Goal: Task Accomplishment & Management: Complete application form

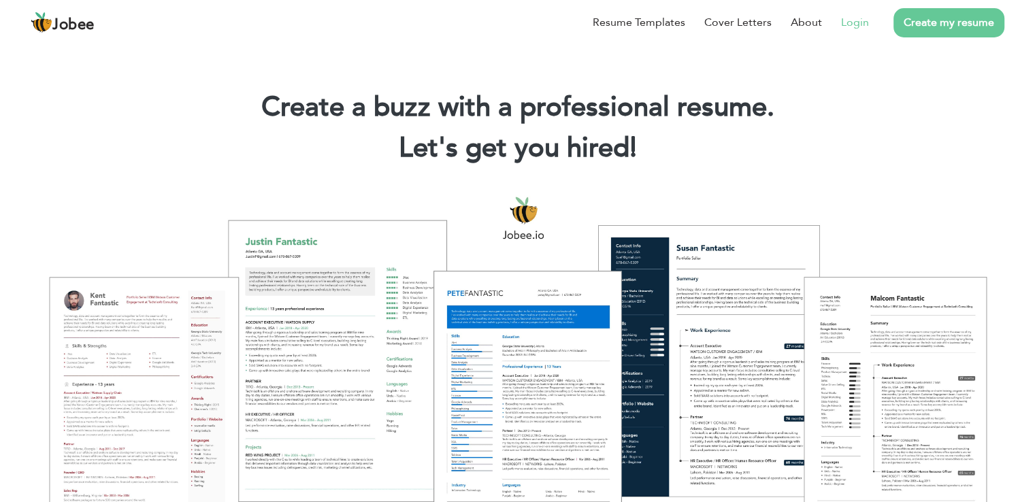
click at [861, 24] on link "Login" at bounding box center [855, 22] width 28 height 16
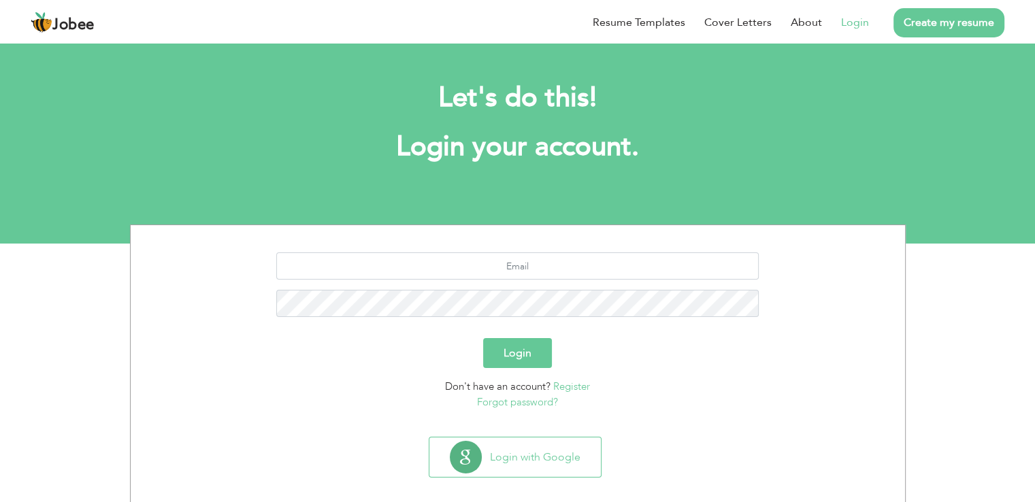
click at [509, 357] on button "Login" at bounding box center [517, 353] width 69 height 30
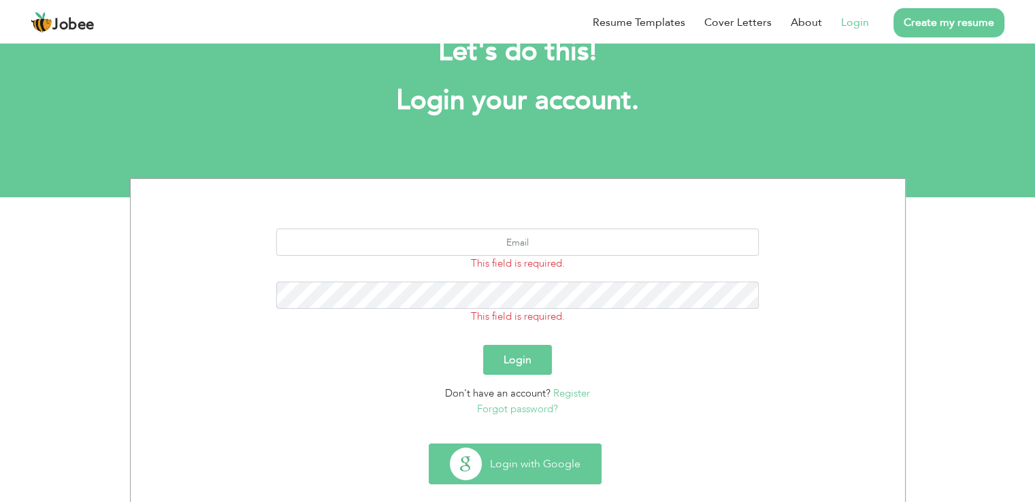
scroll to position [67, 0]
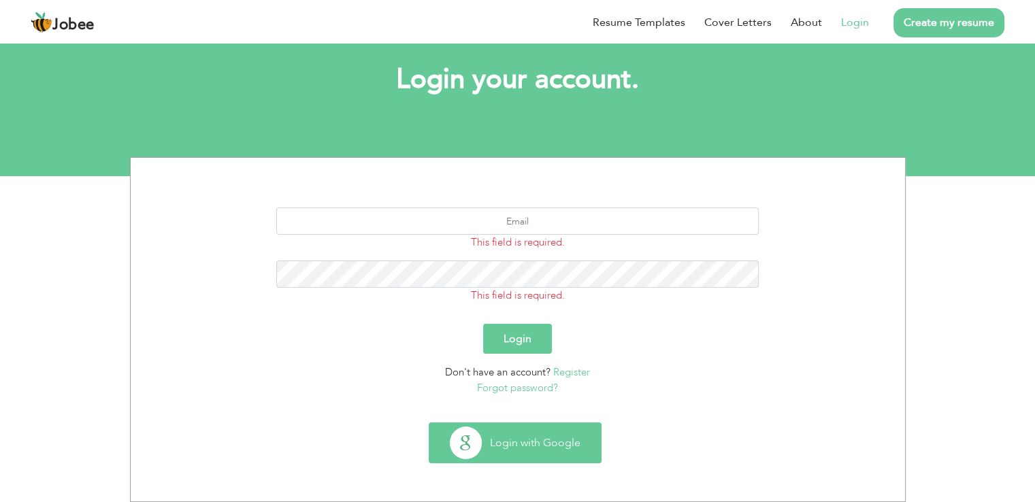
click at [532, 435] on button "Login with Google" at bounding box center [514, 442] width 171 height 39
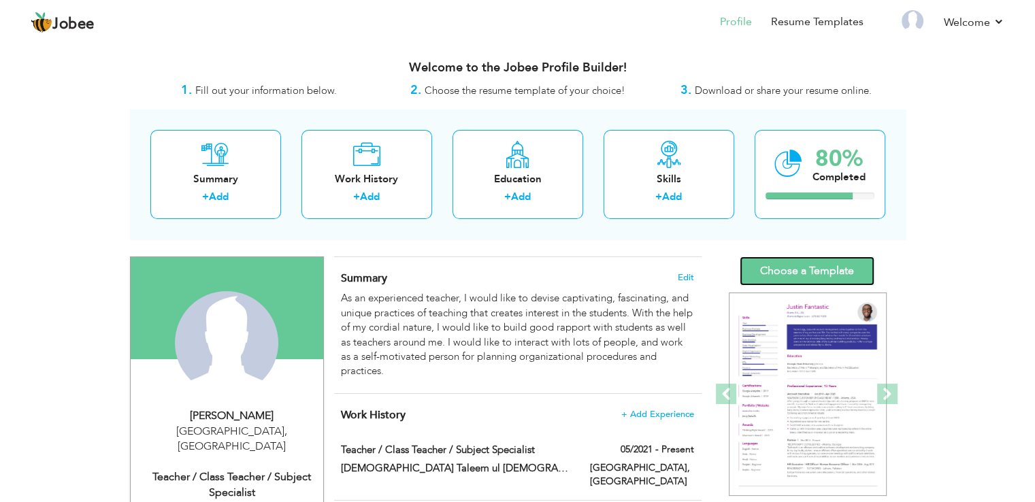
click at [784, 278] on link "Choose a Template" at bounding box center [807, 271] width 135 height 29
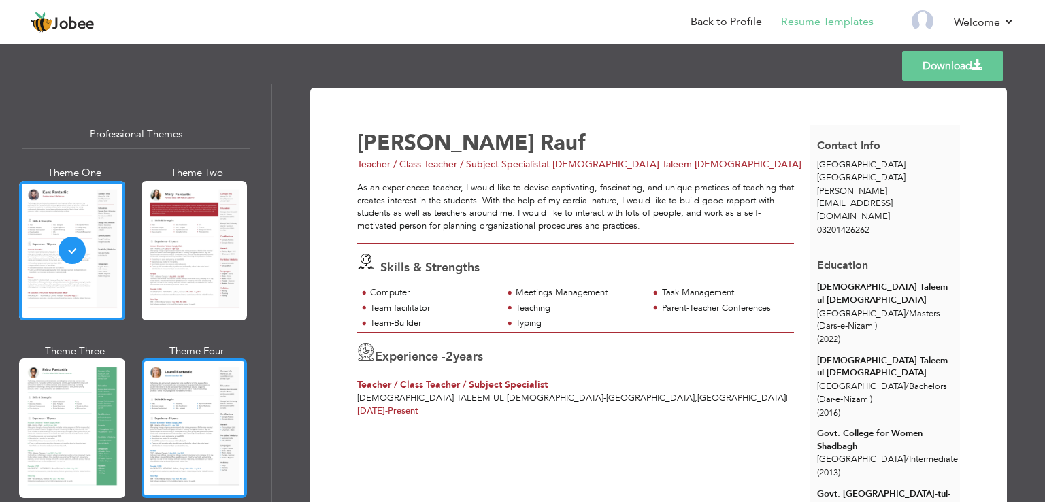
click at [175, 376] on div at bounding box center [195, 428] width 106 height 139
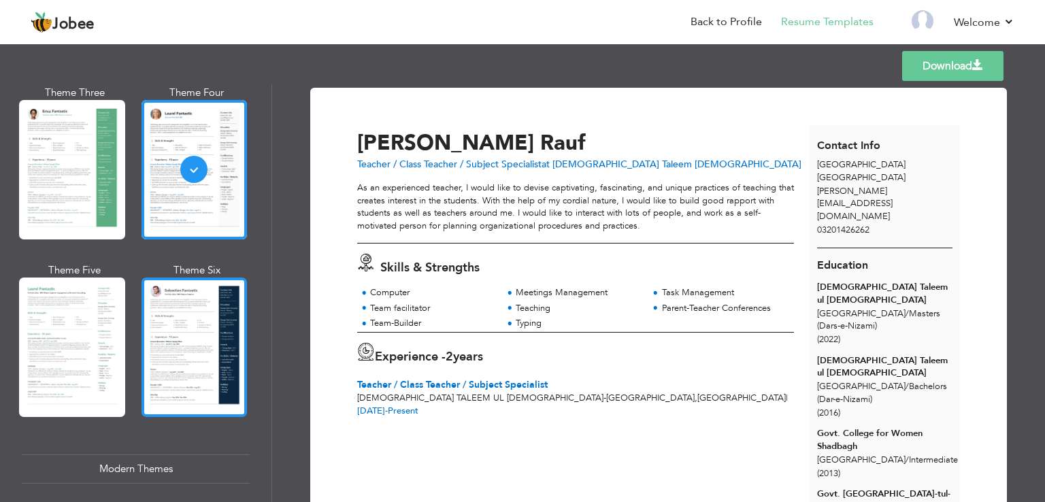
scroll to position [272, 0]
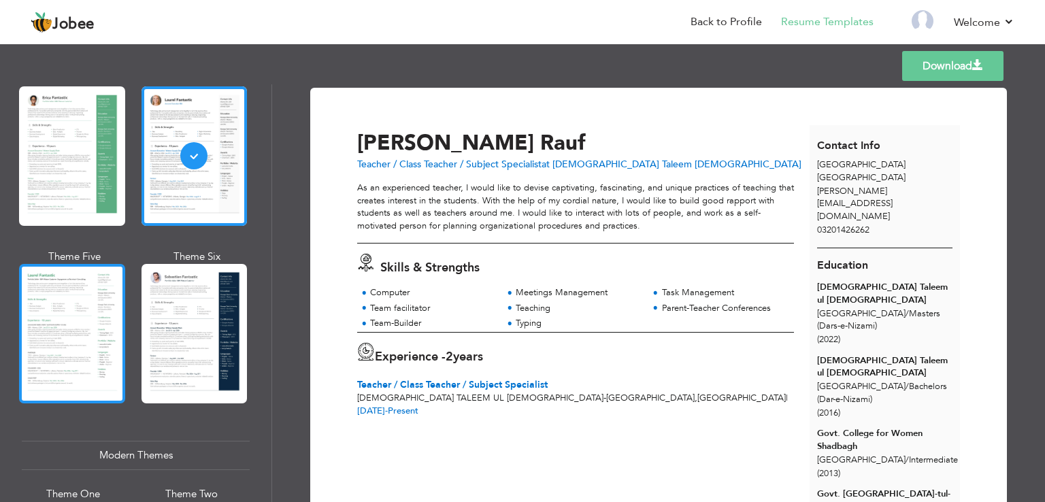
click at [69, 335] on div at bounding box center [72, 333] width 106 height 139
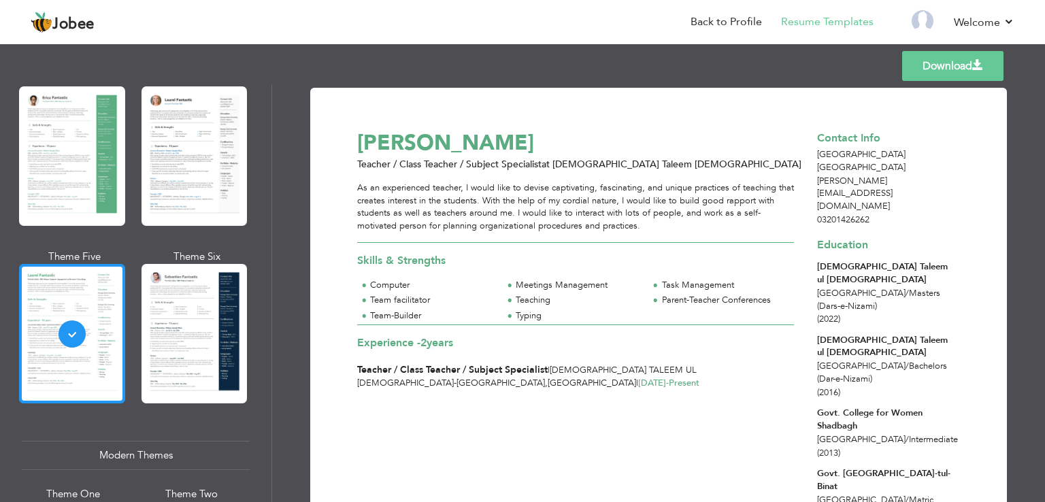
scroll to position [0, 0]
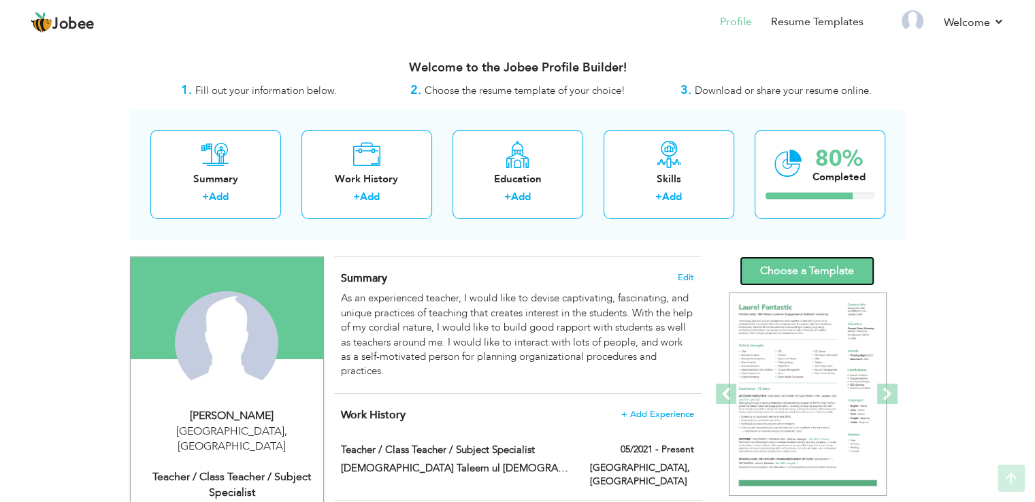
click at [800, 269] on link "Choose a Template" at bounding box center [807, 271] width 135 height 29
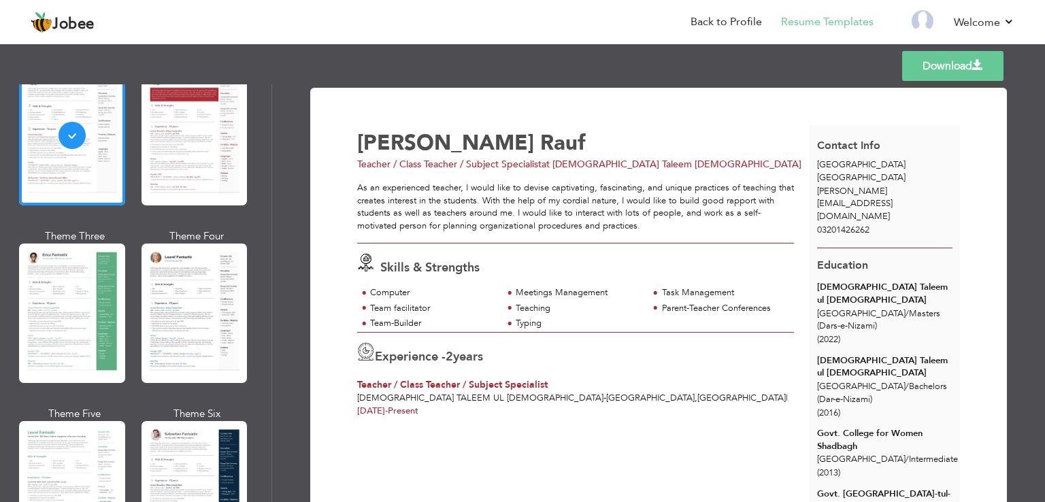
scroll to position [136, 0]
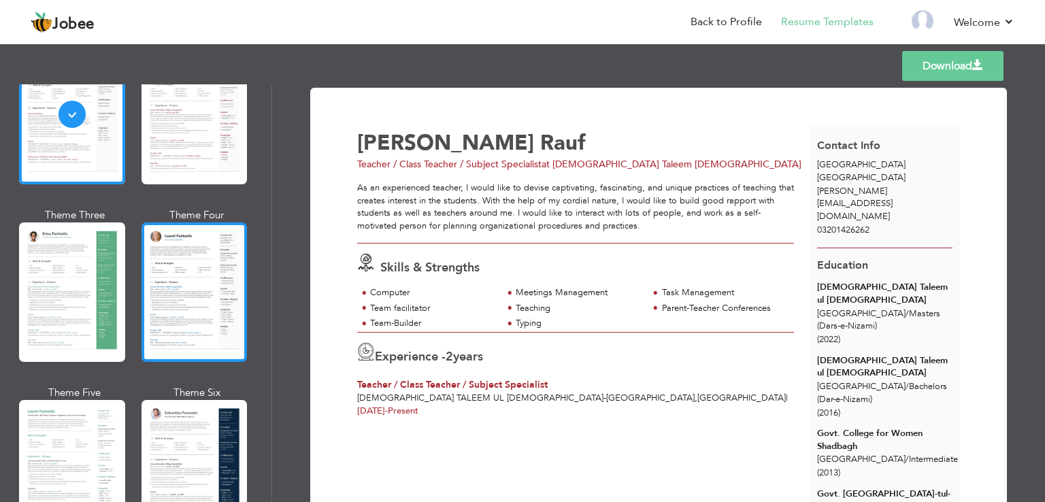
click at [213, 273] on div at bounding box center [195, 291] width 106 height 139
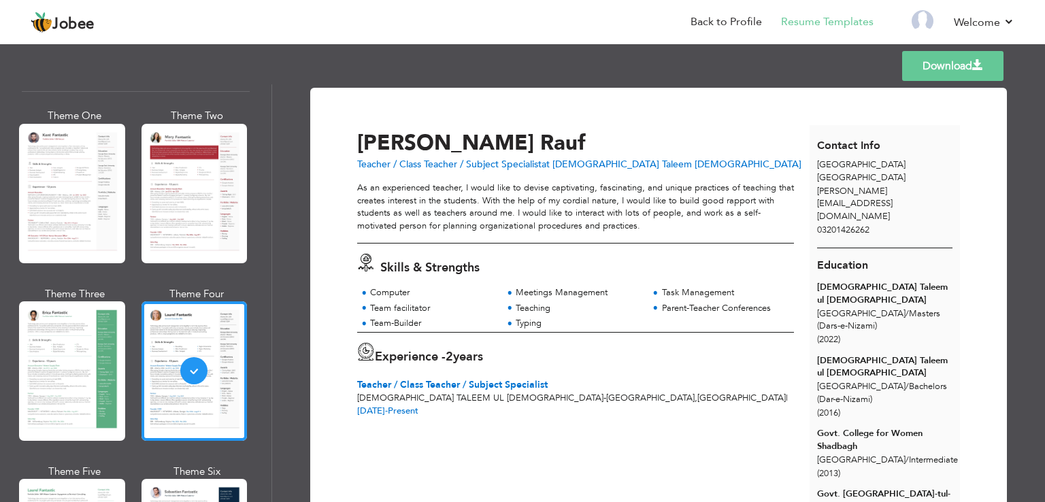
scroll to position [0, 0]
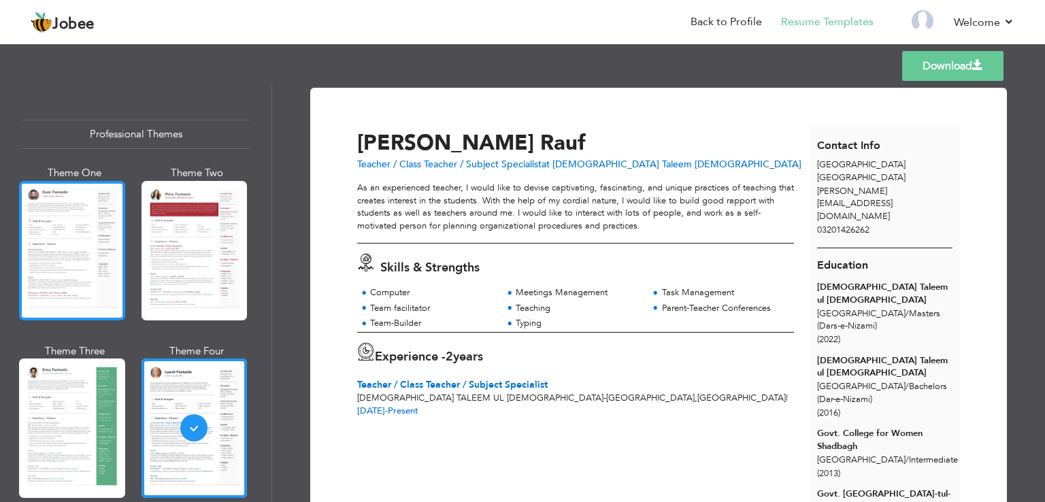
click at [71, 253] on div at bounding box center [72, 250] width 106 height 139
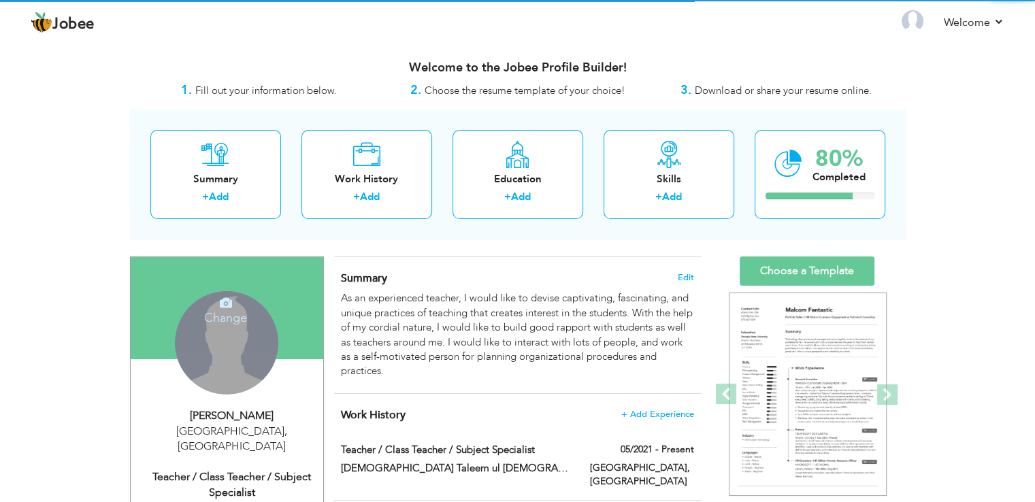
scroll to position [204, 0]
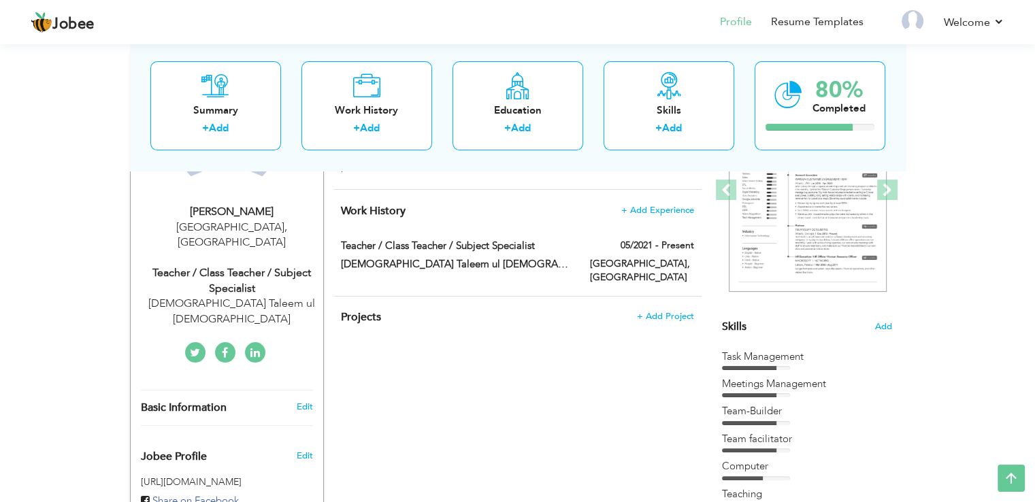
click at [255, 265] on div "Teacher / Class Teacher / Subject Specialist" at bounding box center [232, 280] width 182 height 31
type input "[PERSON_NAME]"
type input "Rauf"
type input "03201426262"
select select "number:166"
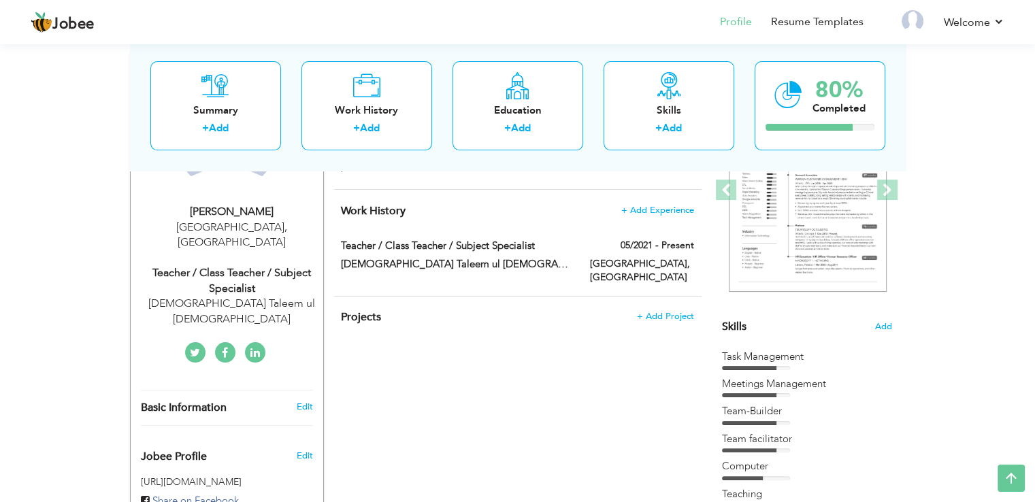
type input "[GEOGRAPHIC_DATA]"
select select "number:4"
type input "[DEMOGRAPHIC_DATA] Taleem ul [DEMOGRAPHIC_DATA]"
type input "Teacher / Class Teacher / Subject Specialist"
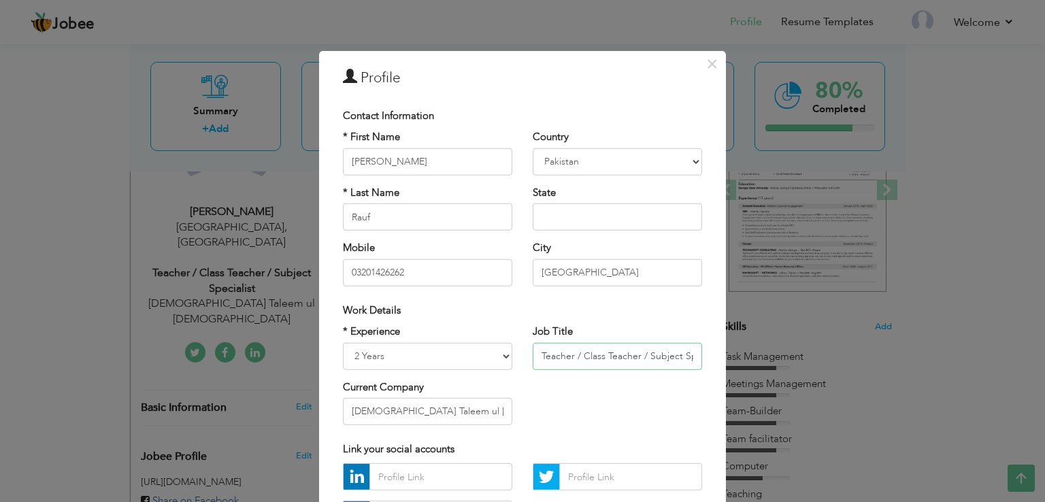
click at [585, 350] on input "Teacher / Class Teacher / Subject Specialist" at bounding box center [617, 355] width 169 height 27
click at [820, 229] on div "× Profile Contact Information * First Name Ayesha * Last Name Rauf" at bounding box center [522, 251] width 1045 height 502
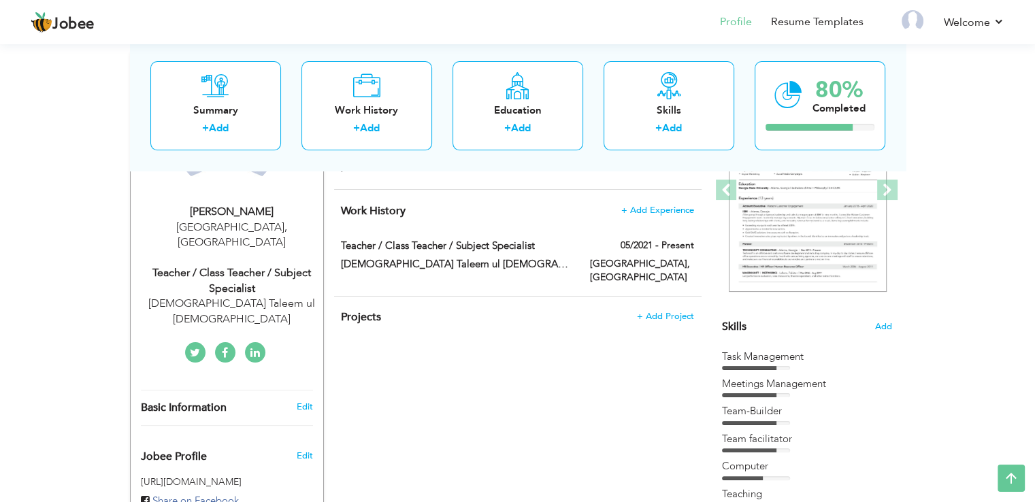
scroll to position [0, 0]
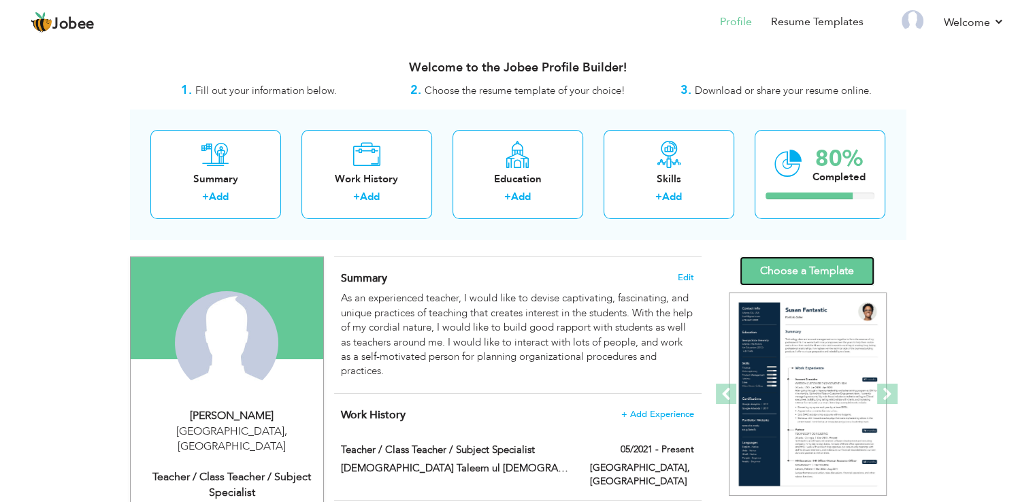
click at [780, 263] on link "Choose a Template" at bounding box center [807, 271] width 135 height 29
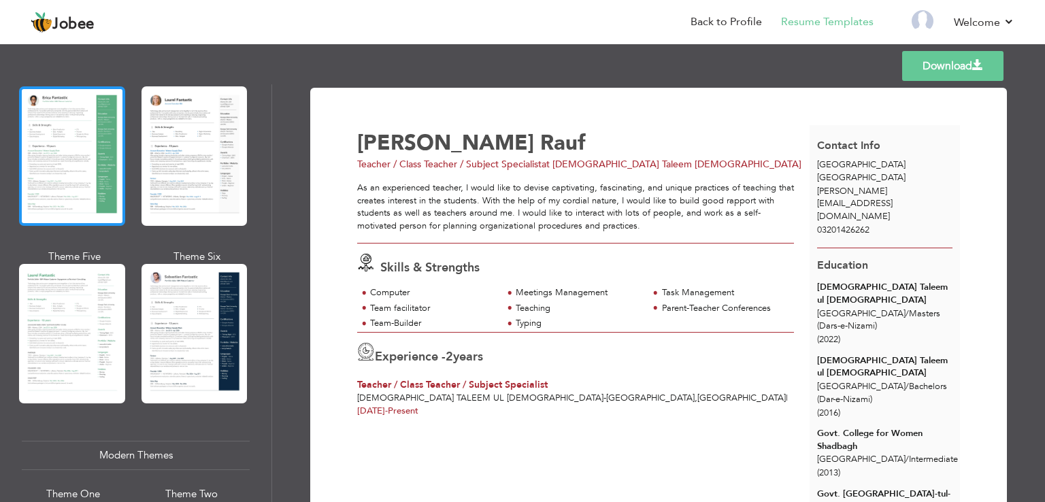
scroll to position [340, 0]
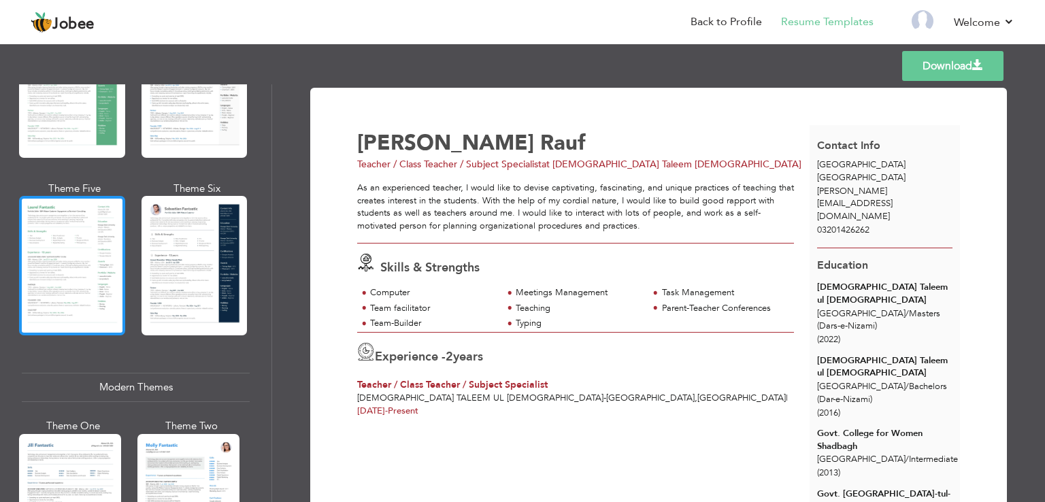
click at [107, 265] on div at bounding box center [72, 265] width 106 height 139
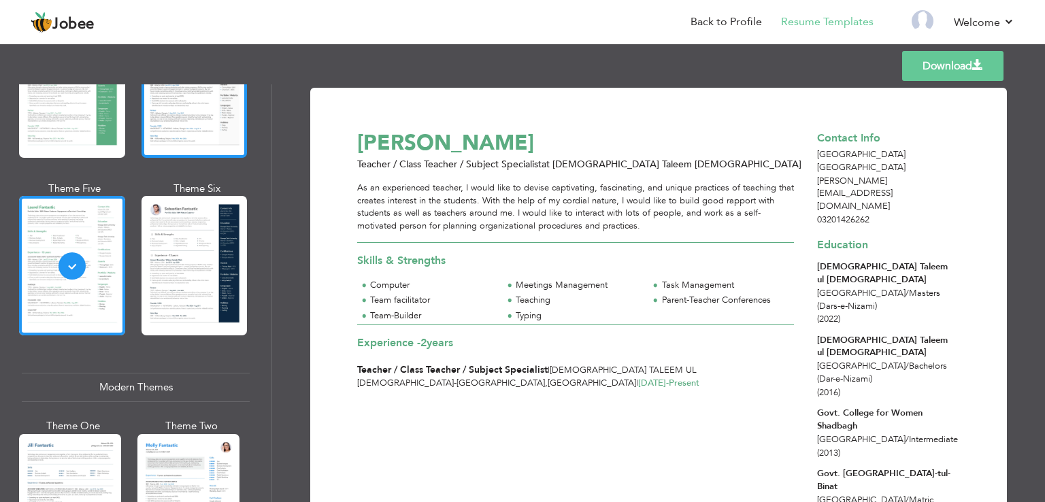
click at [186, 139] on div at bounding box center [195, 87] width 106 height 139
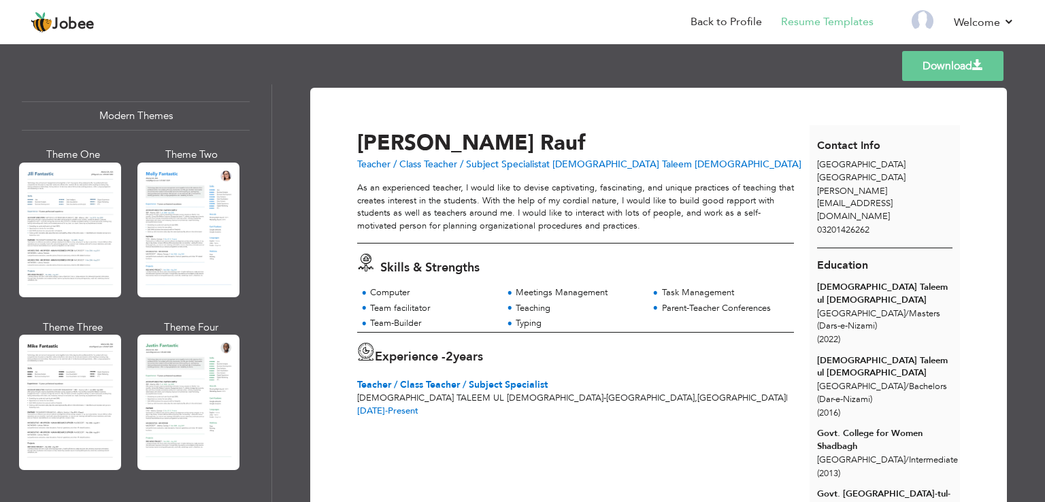
scroll to position [612, 0]
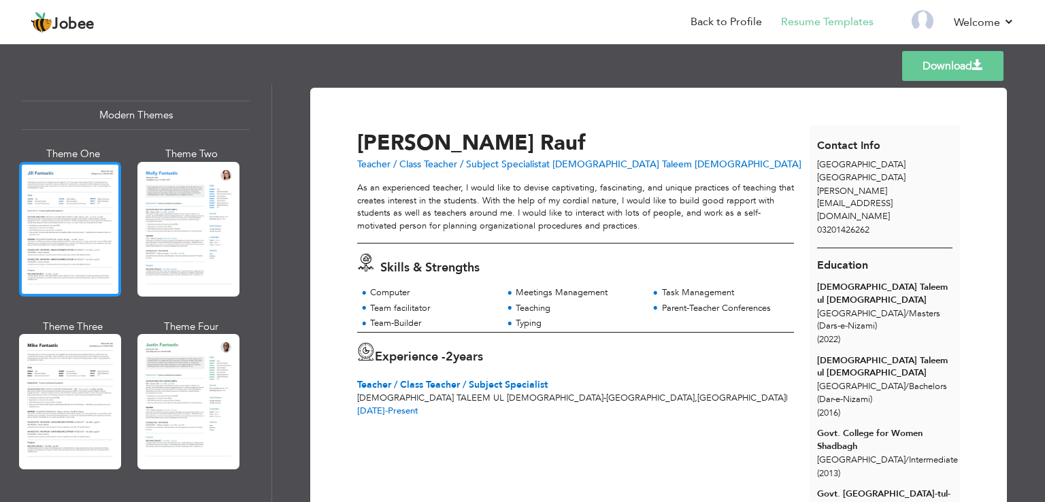
click at [96, 213] on div at bounding box center [70, 229] width 102 height 135
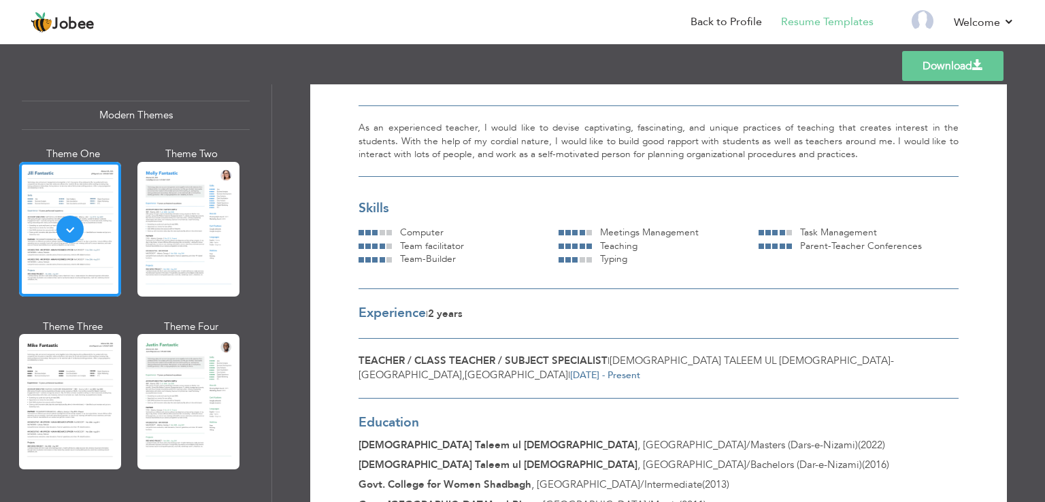
scroll to position [0, 0]
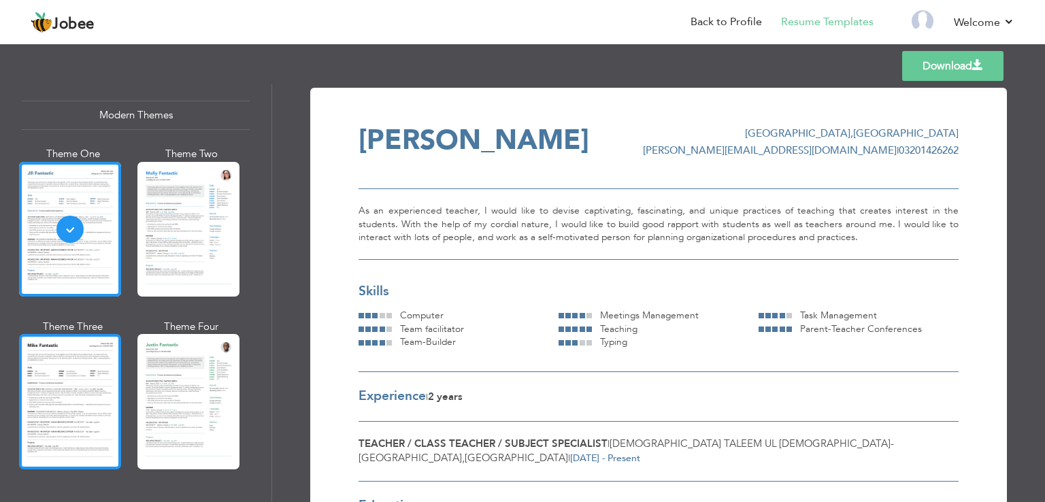
click at [70, 376] on div at bounding box center [70, 401] width 102 height 135
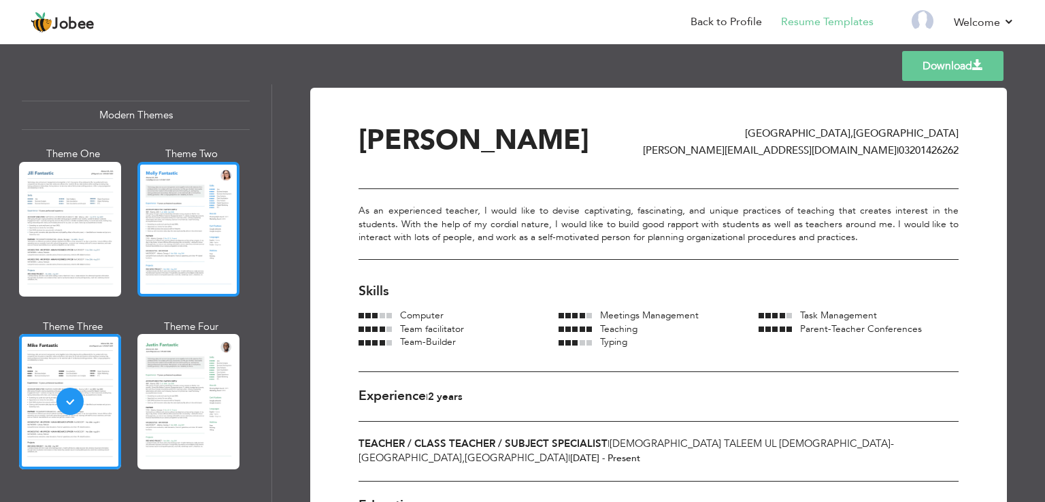
click at [185, 244] on div at bounding box center [188, 229] width 102 height 135
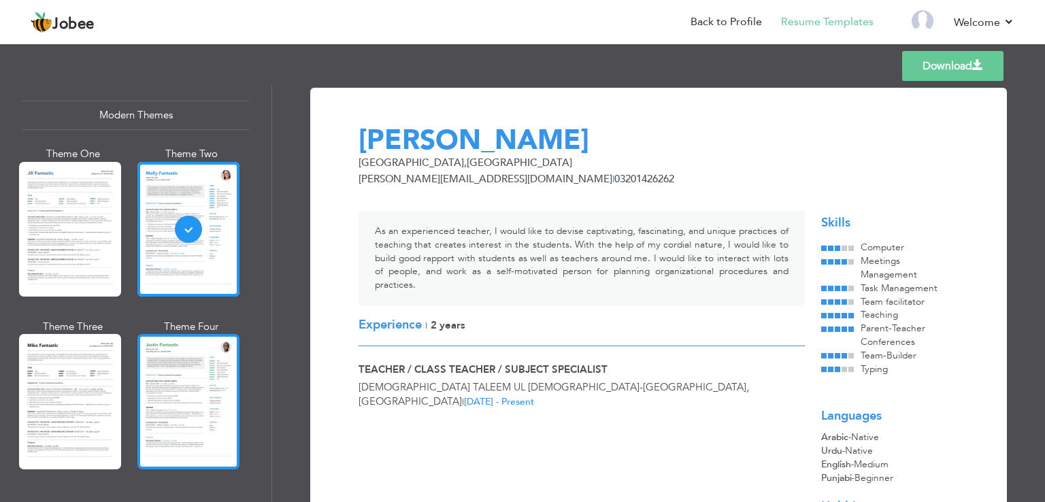
click at [163, 406] on div at bounding box center [188, 401] width 102 height 135
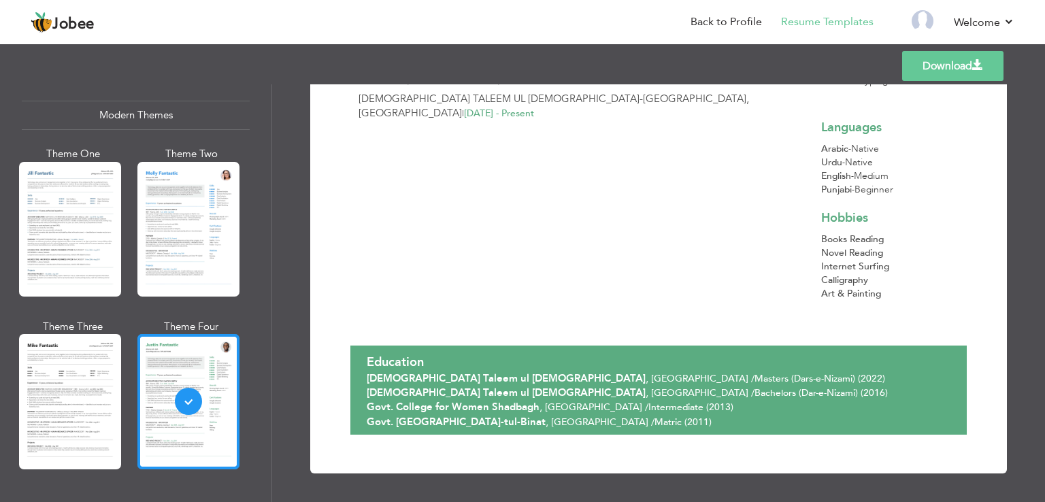
scroll to position [884, 0]
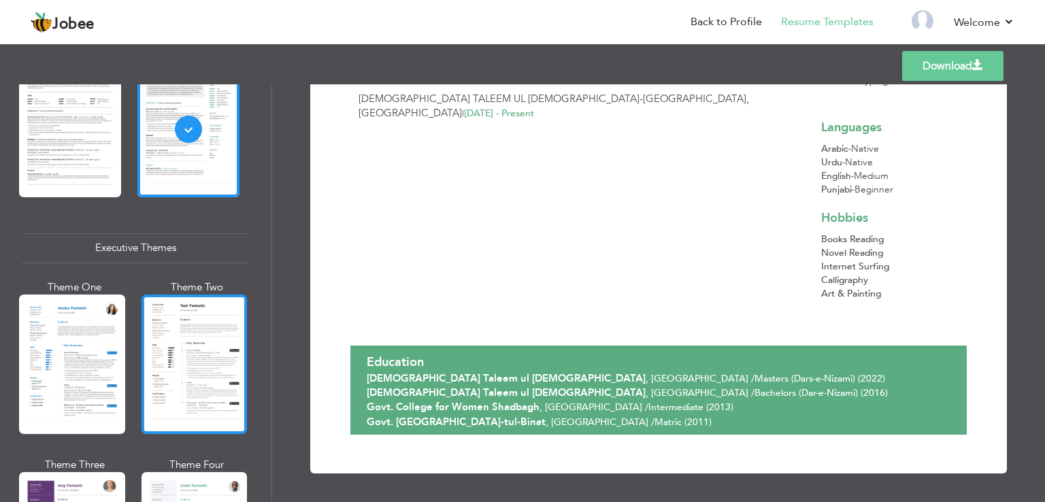
click at [218, 367] on div at bounding box center [195, 364] width 106 height 139
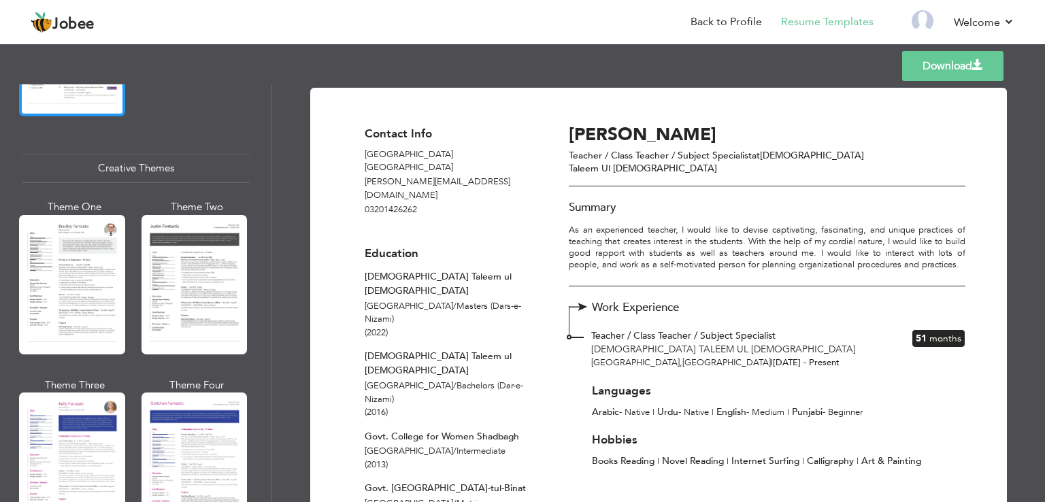
scroll to position [1565, 0]
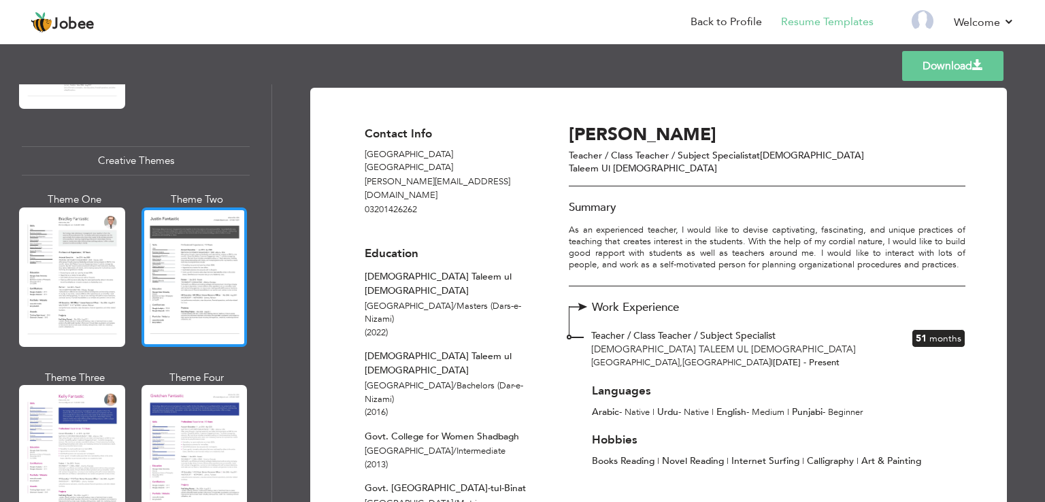
click at [176, 250] on div at bounding box center [195, 277] width 106 height 139
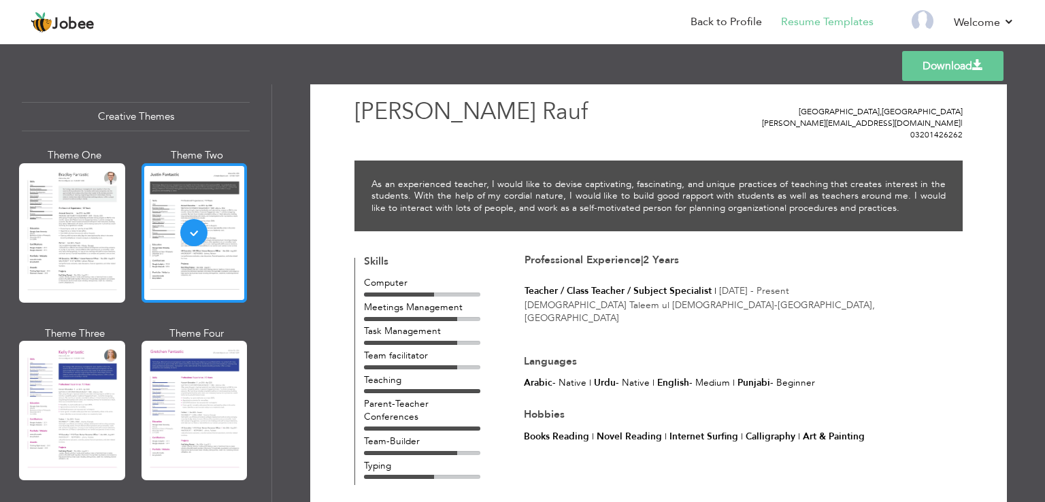
scroll to position [1633, 0]
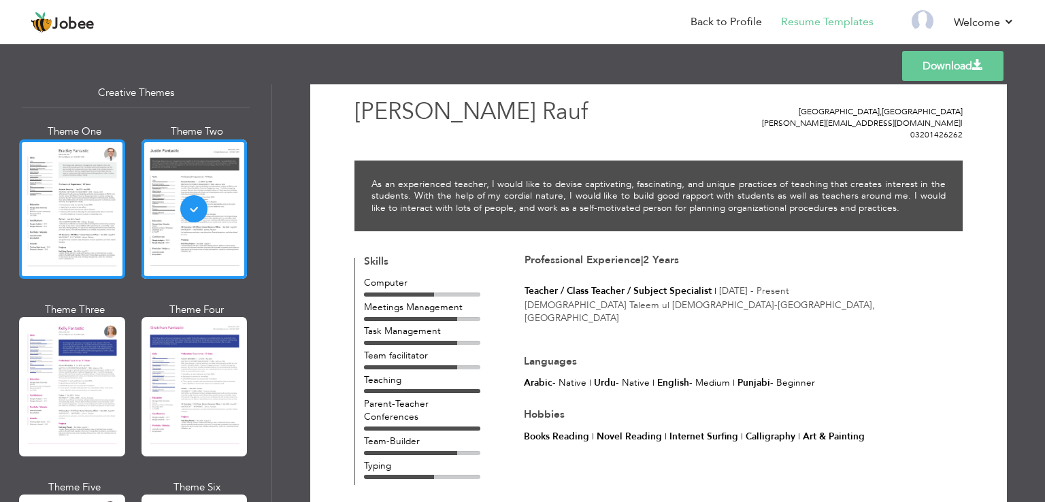
click at [105, 234] on div at bounding box center [72, 208] width 106 height 139
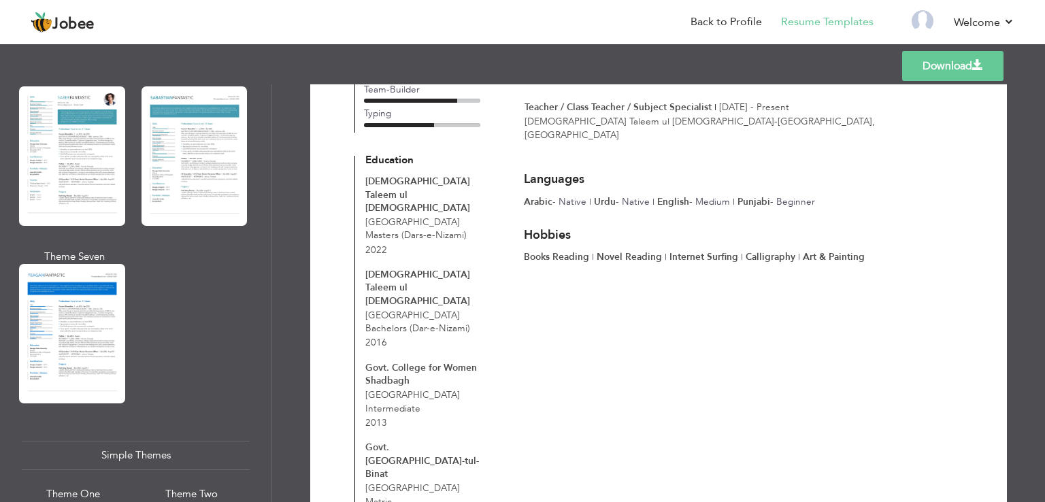
scroll to position [2245, 0]
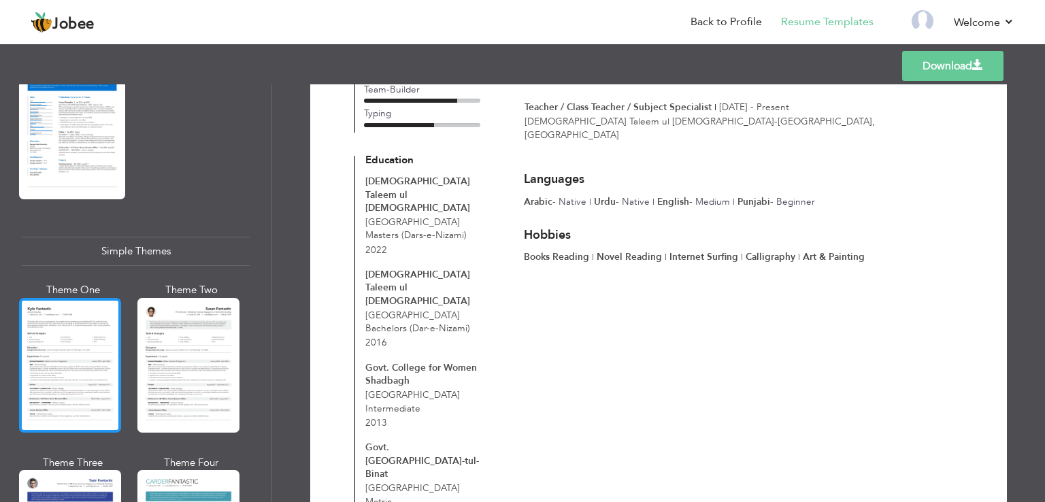
click at [79, 338] on div at bounding box center [70, 365] width 102 height 135
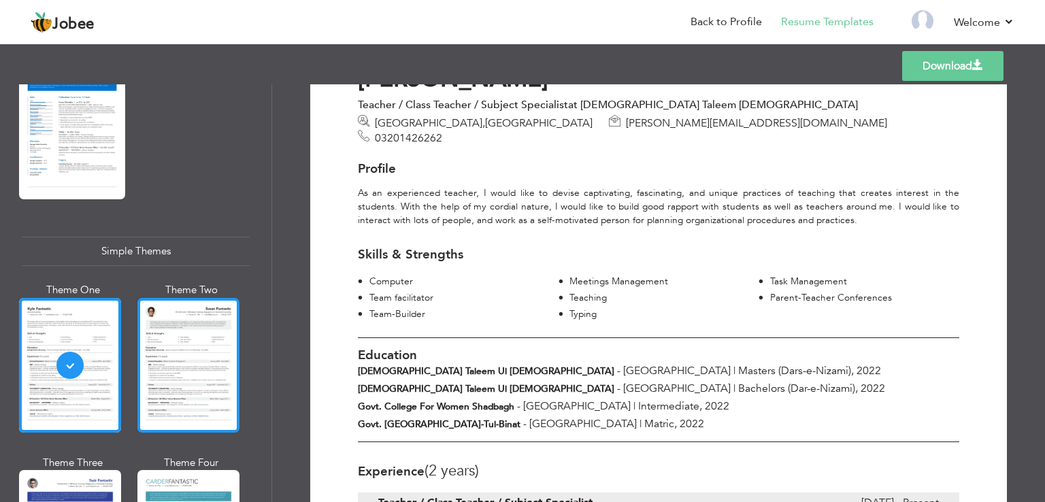
scroll to position [2359, 0]
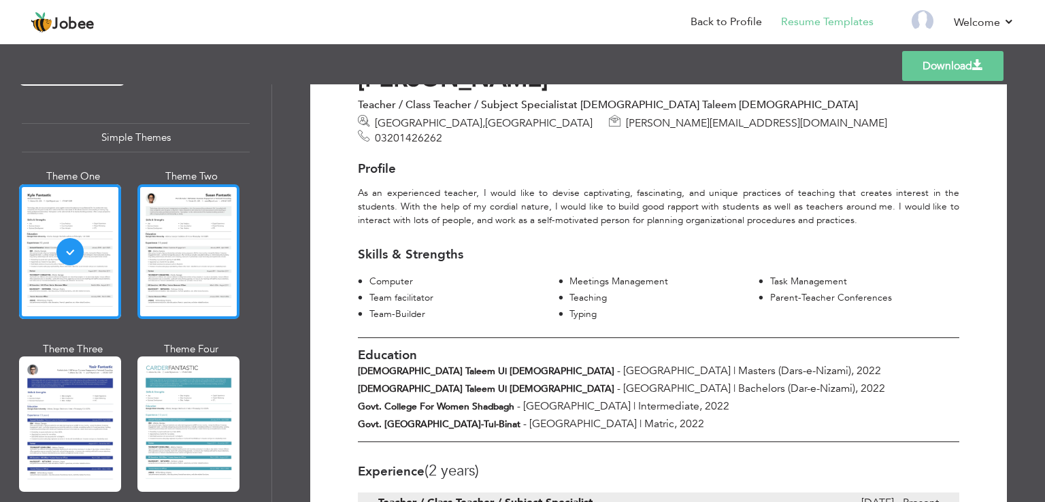
click at [222, 249] on div at bounding box center [188, 251] width 102 height 135
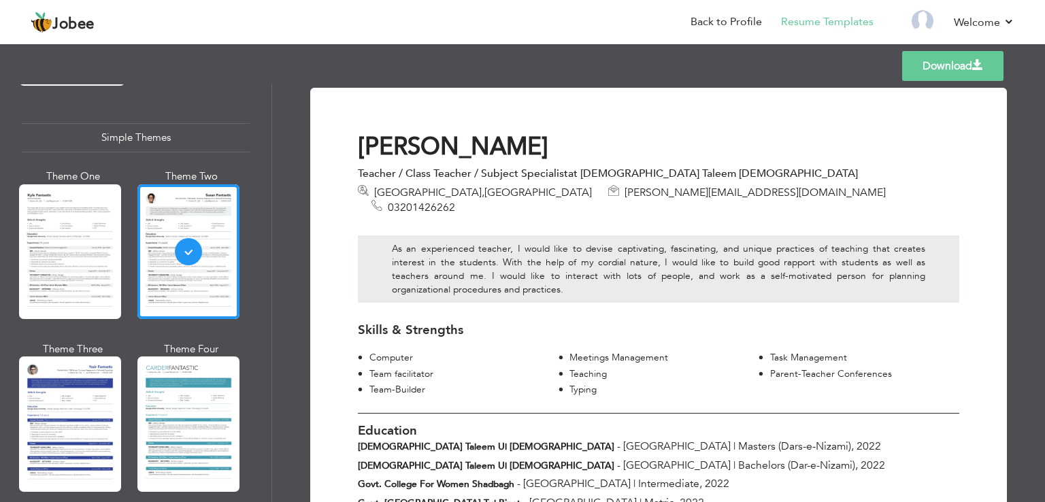
scroll to position [301, 0]
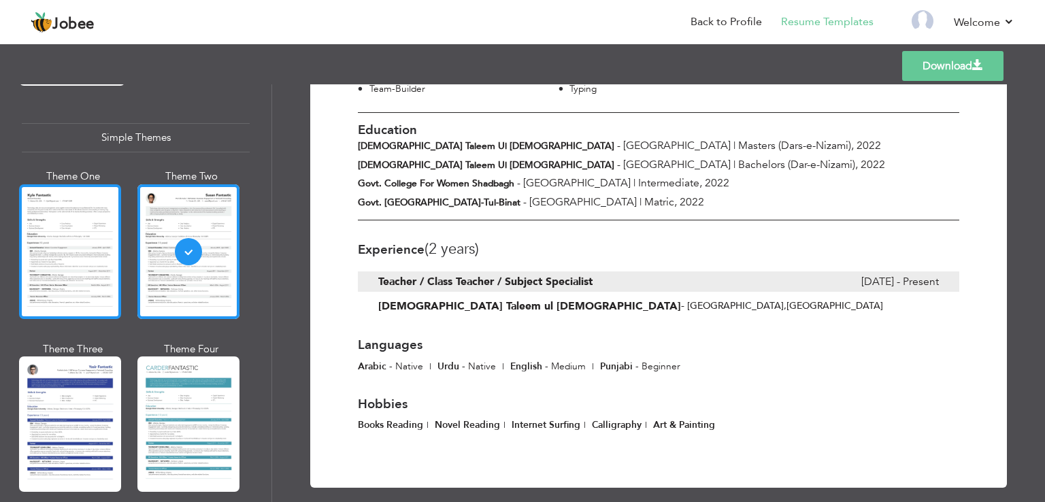
click at [61, 241] on div at bounding box center [70, 251] width 102 height 135
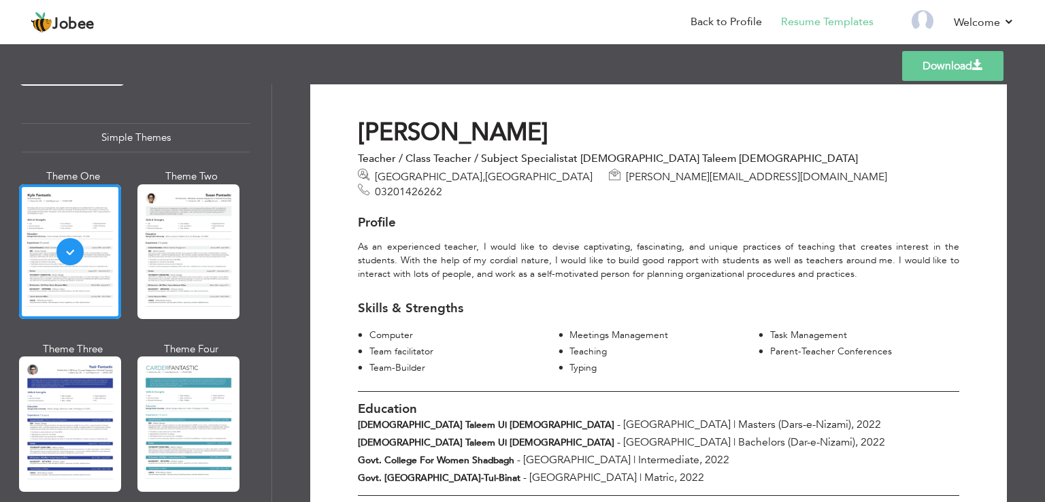
scroll to position [0, 0]
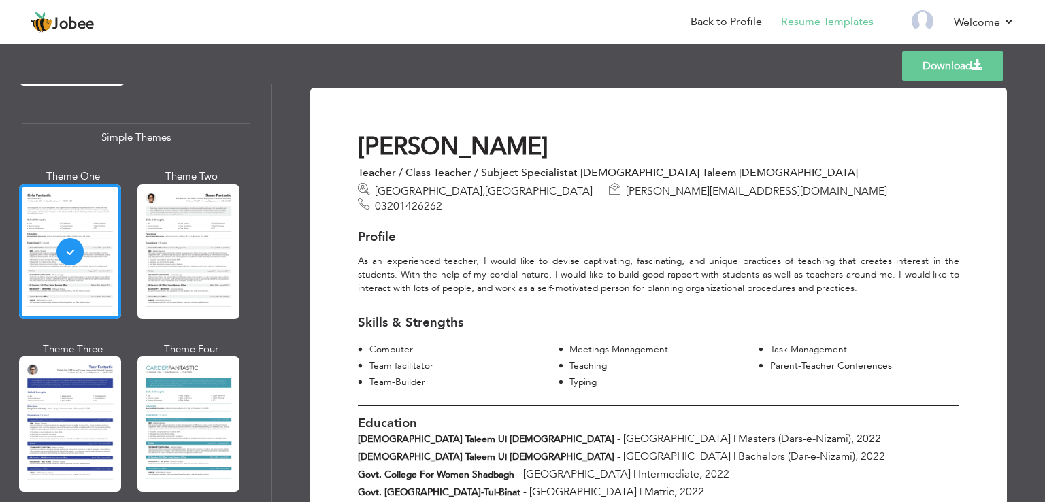
click at [923, 70] on link "Download" at bounding box center [952, 66] width 101 height 30
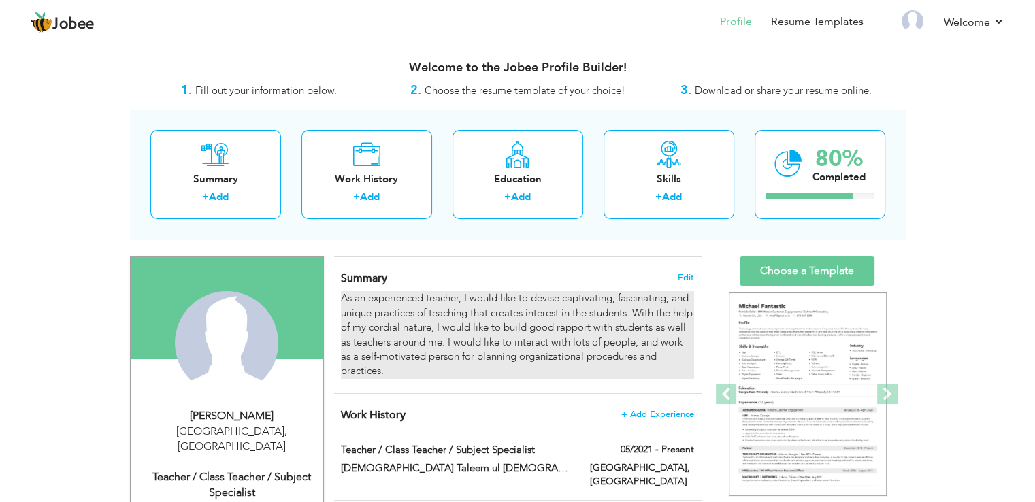
click at [468, 324] on div "As an experienced teacher, I would like to devise captivating, fascinating, and…" at bounding box center [517, 335] width 352 height 88
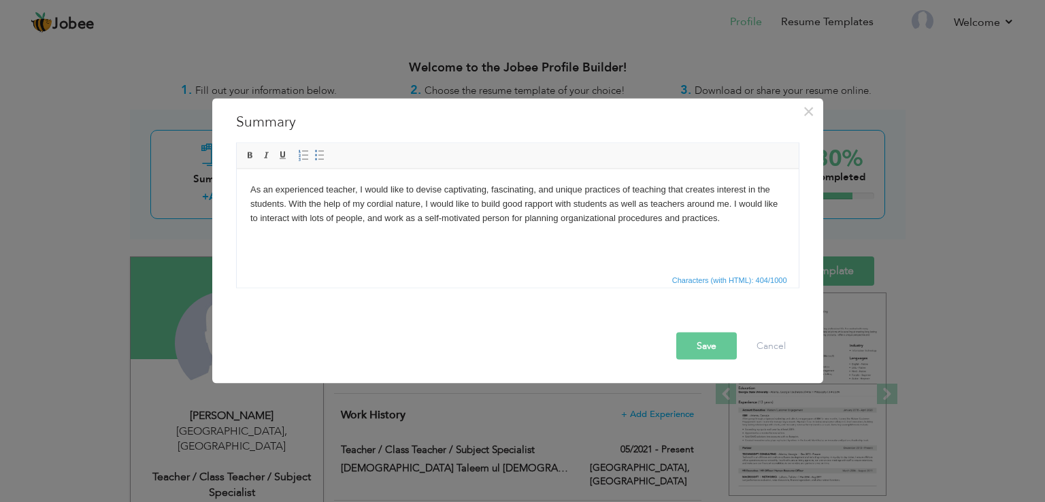
click at [717, 344] on button "Save" at bounding box center [706, 346] width 61 height 27
